Goal: Information Seeking & Learning: Learn about a topic

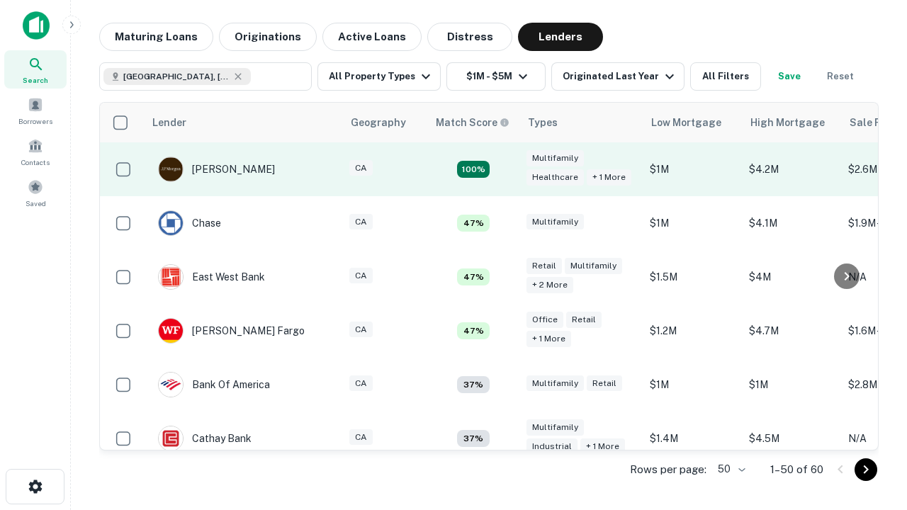
click at [503, 169] on td "100%" at bounding box center [473, 169] width 92 height 54
